Goal: Transaction & Acquisition: Purchase product/service

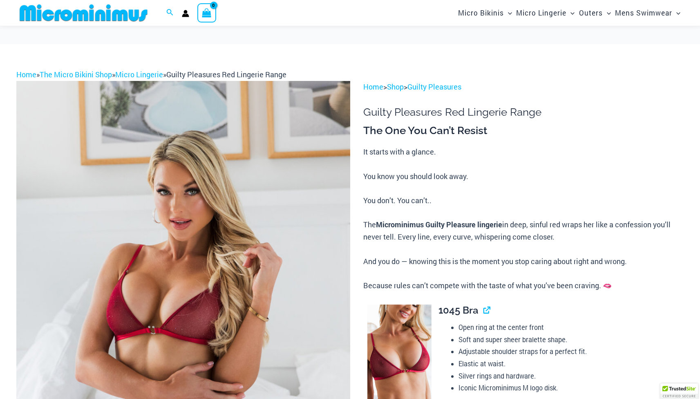
scroll to position [274, 0]
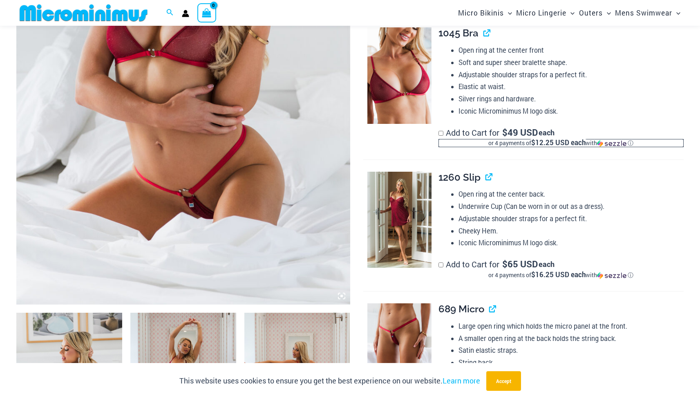
click at [504, 139] on div "or 4 payments of $12.25 USD each with ⓘ" at bounding box center [560, 143] width 245 height 8
click at [0, 0] on div "Sezzle Modal" at bounding box center [0, 0] width 0 height 0
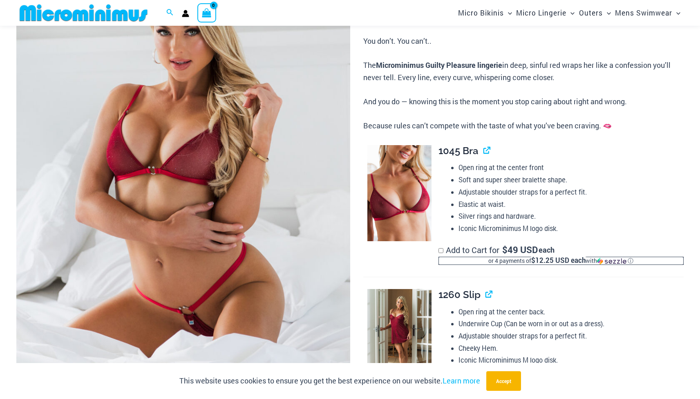
scroll to position [185, 0]
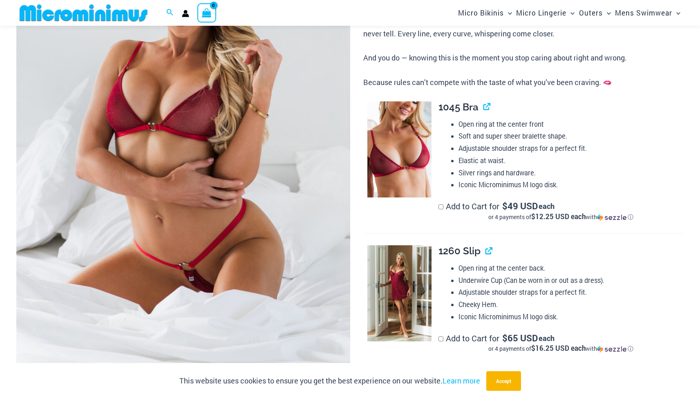
click at [472, 201] on label "Add to Cart for $ 49 USD each or 4 payments of $12.25 USD each with ⓘ" at bounding box center [560, 211] width 245 height 20
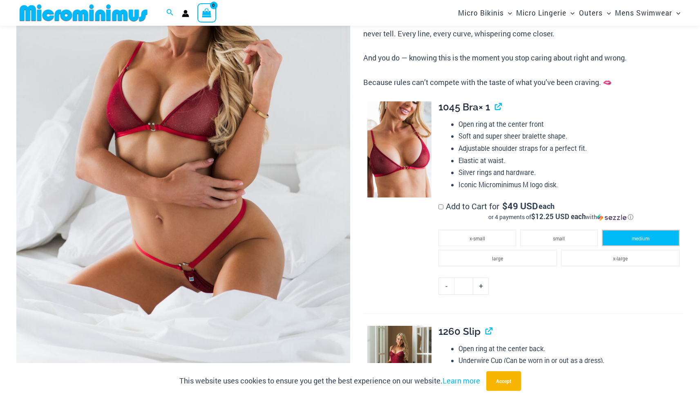
click at [651, 241] on li "medium" at bounding box center [641, 238] width 78 height 16
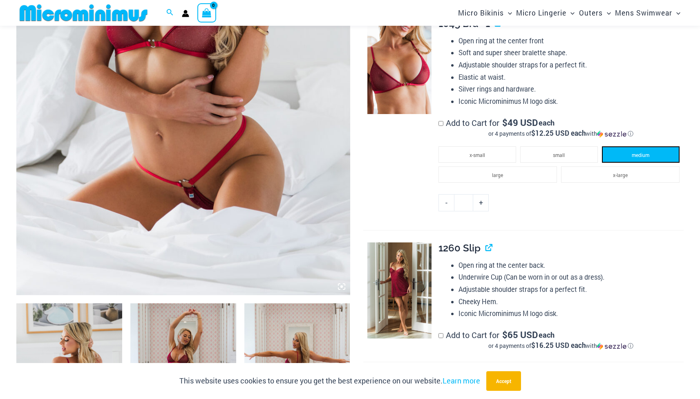
scroll to position [388, 0]
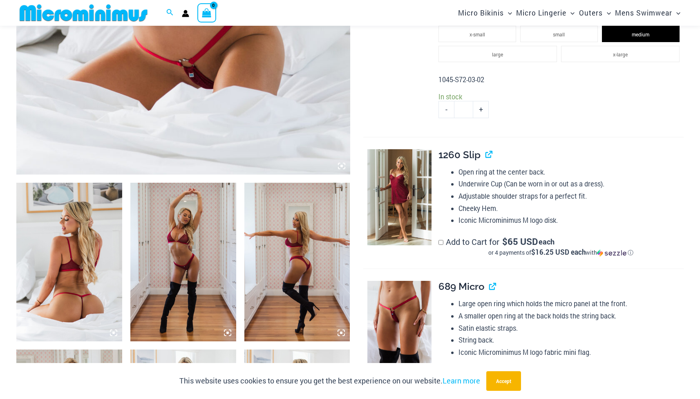
click at [454, 240] on label "Add to Cart for $ 65 USD each or 4 payments of $16.25 USD each with ⓘ" at bounding box center [560, 246] width 245 height 20
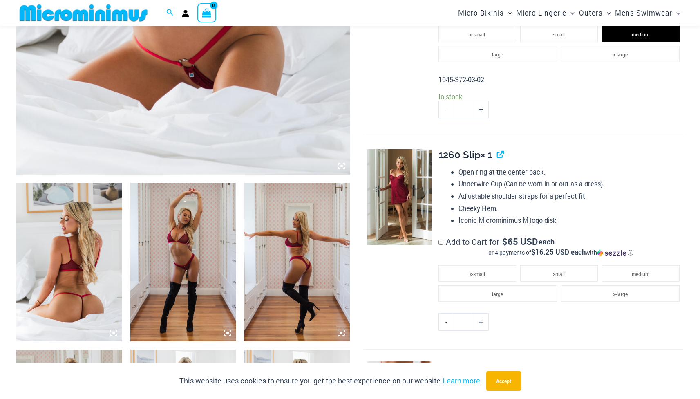
click at [649, 279] on ul "x-small small medium large x-large" at bounding box center [560, 290] width 245 height 48
click at [655, 265] on li "medium" at bounding box center [641, 273] width 78 height 16
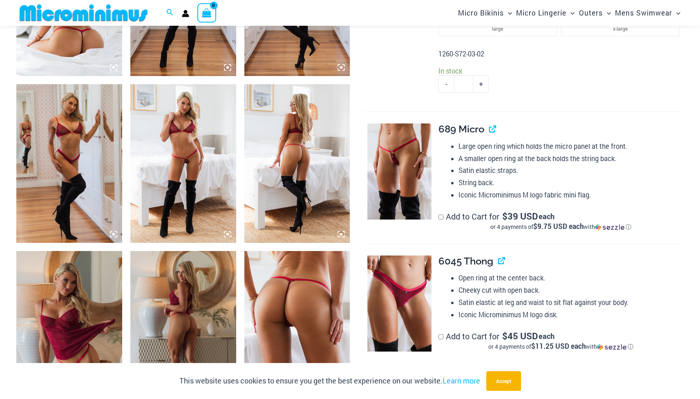
scroll to position [777, 0]
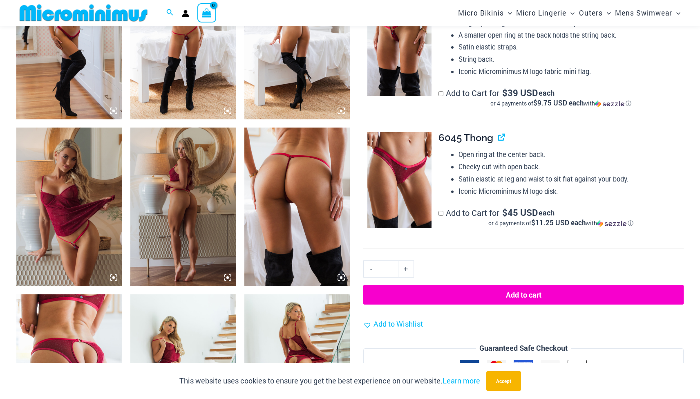
click at [445, 207] on label "Add to Cart for $ 45 USD each or 4 payments of $11.25 USD each with ⓘ" at bounding box center [560, 217] width 245 height 20
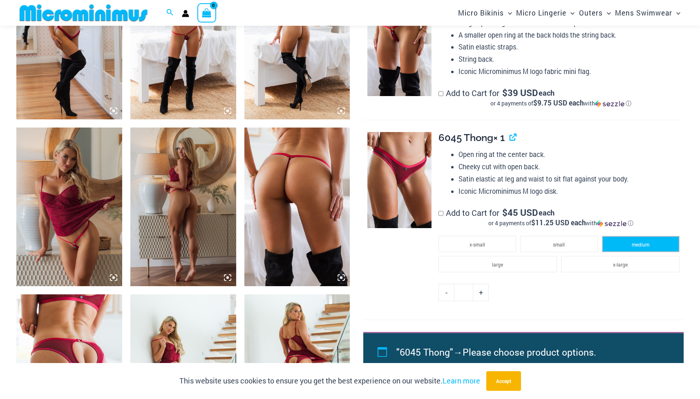
click at [631, 246] on li "medium" at bounding box center [641, 244] width 78 height 16
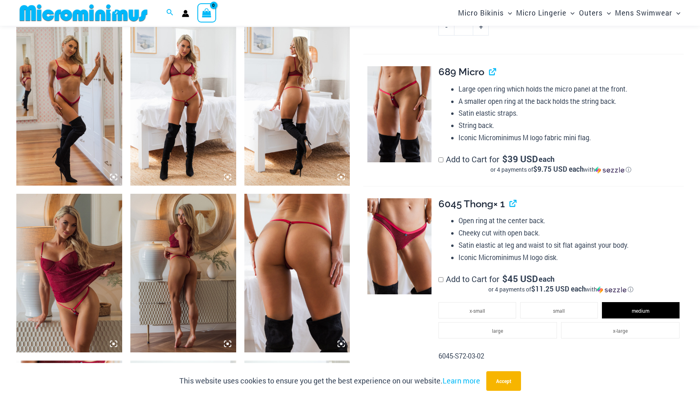
scroll to position [855, 0]
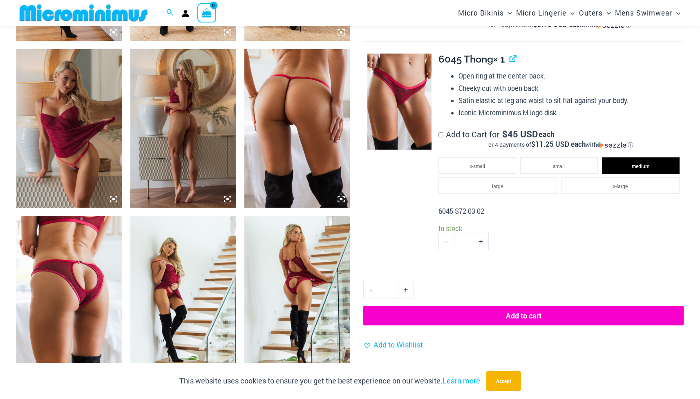
click at [497, 313] on button "Add to cart" at bounding box center [523, 316] width 320 height 20
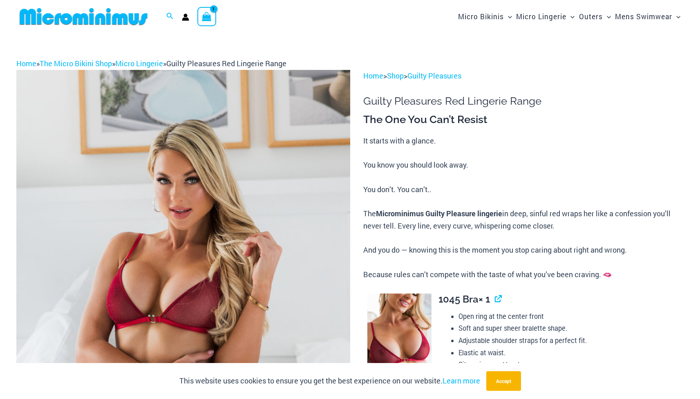
scroll to position [0, 0]
click at [76, 16] on img at bounding box center [83, 16] width 134 height 18
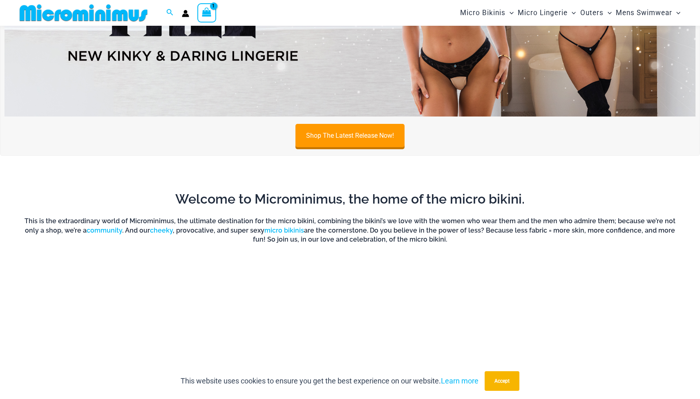
scroll to position [427, 0]
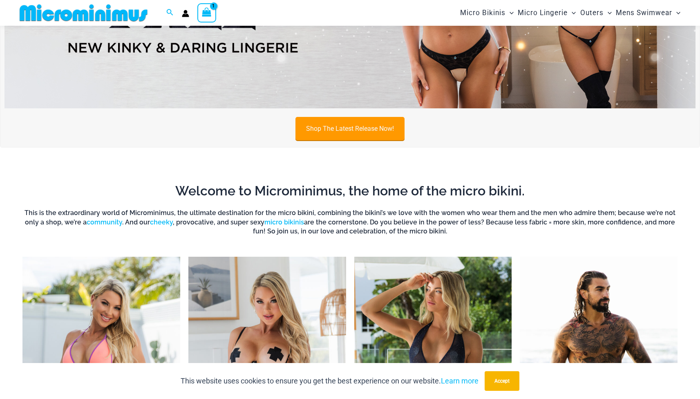
click at [338, 124] on link "Shop The Latest Release Now!" at bounding box center [349, 128] width 109 height 23
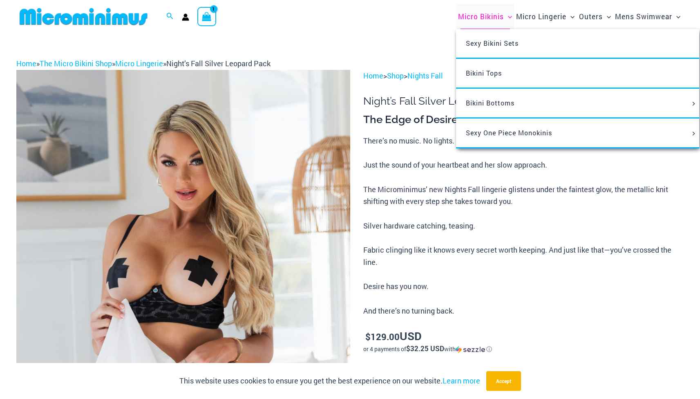
click at [479, 22] on span "Micro Bikinis" at bounding box center [481, 16] width 46 height 21
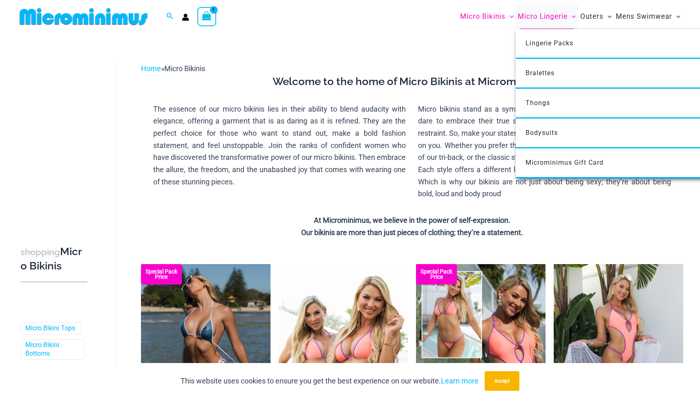
click at [546, 15] on span "Micro Lingerie" at bounding box center [543, 16] width 50 height 21
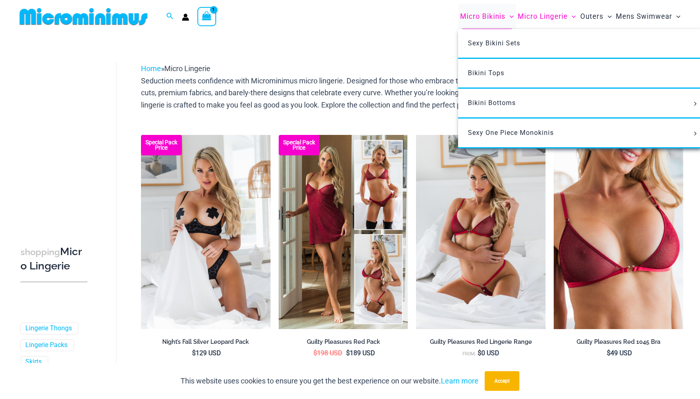
click at [489, 10] on span "Micro Bikinis" at bounding box center [482, 16] width 45 height 21
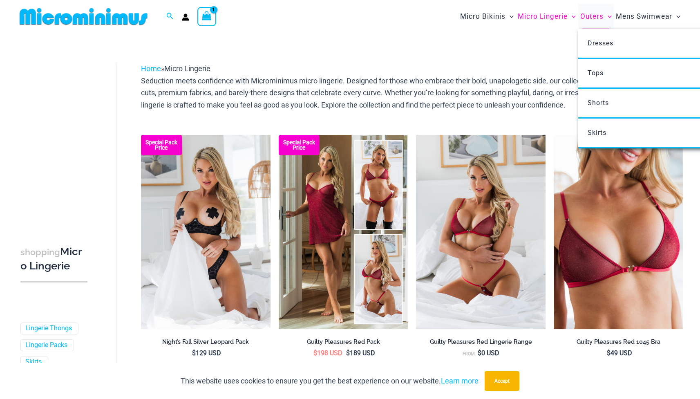
click at [607, 14] on span "Menu Toggle" at bounding box center [607, 16] width 8 height 8
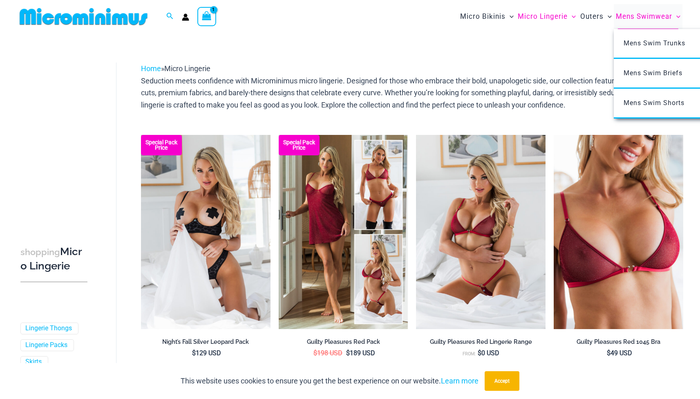
click at [623, 14] on span "Mens Swimwear" at bounding box center [644, 16] width 56 height 21
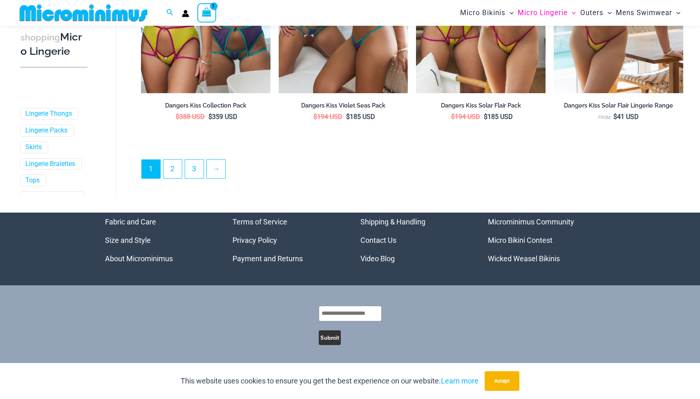
scroll to position [2138, 0]
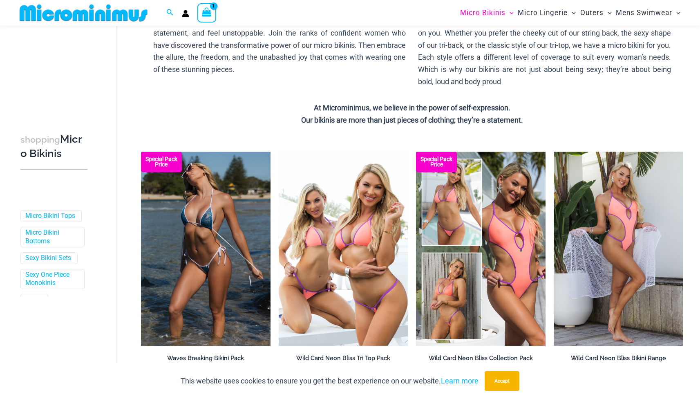
scroll to position [501, 0]
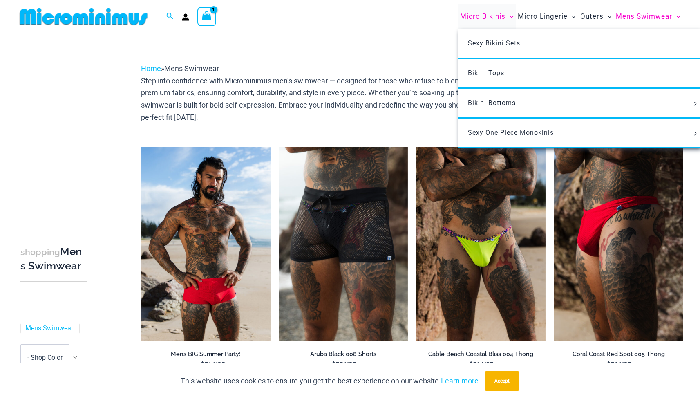
click at [473, 12] on span "Micro Bikinis" at bounding box center [482, 16] width 45 height 21
